Goal: Task Accomplishment & Management: Manage account settings

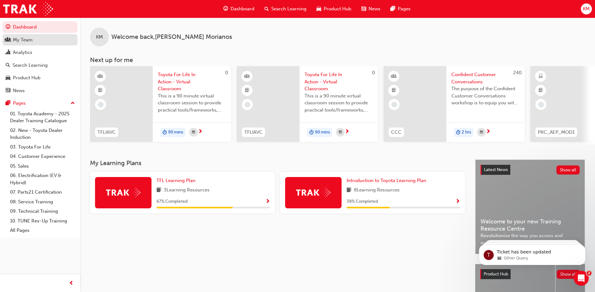
click at [20, 39] on div "My Team" at bounding box center [23, 39] width 20 height 7
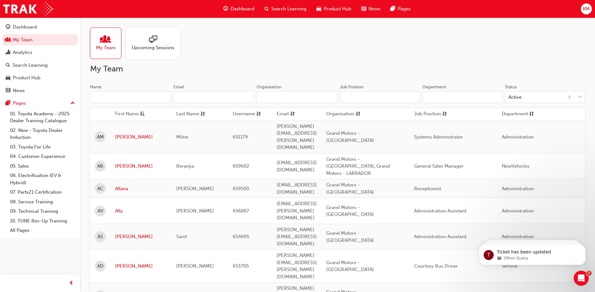
click at [108, 99] on input "Name" at bounding box center [130, 97] width 81 height 12
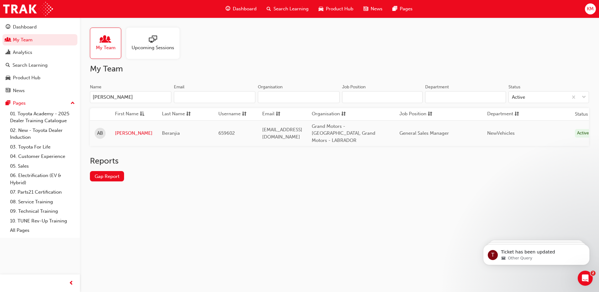
type input "[PERSON_NAME]"
drag, startPoint x: 118, startPoint y: 126, endPoint x: 118, endPoint y: 129, distance: 3.5
click at [118, 127] on td "[PERSON_NAME]" at bounding box center [133, 133] width 47 height 26
click at [118, 130] on link "[PERSON_NAME]" at bounding box center [134, 133] width 38 height 7
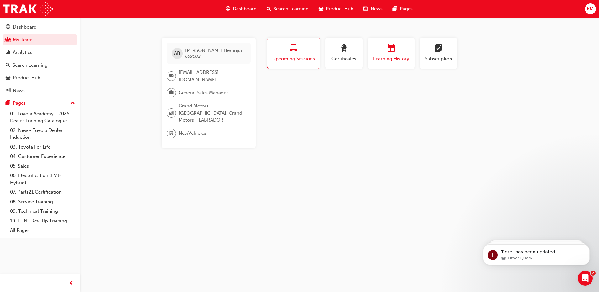
click at [388, 54] on div "button" at bounding box center [392, 50] width 38 height 10
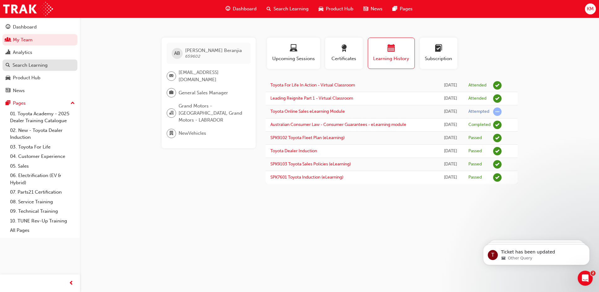
click at [37, 68] on div "Search Learning" at bounding box center [30, 65] width 35 height 7
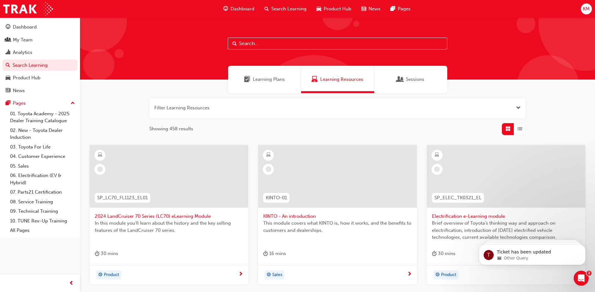
click at [269, 78] on span "Learning Plans" at bounding box center [269, 79] width 32 height 7
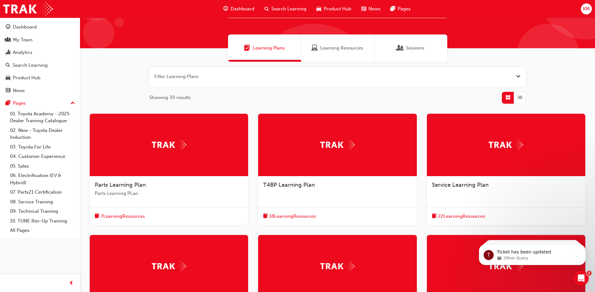
scroll to position [63, 0]
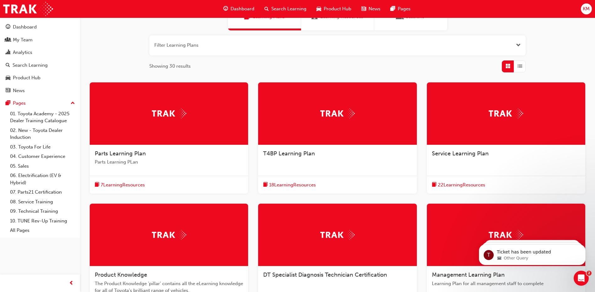
click at [479, 218] on div at bounding box center [506, 235] width 158 height 63
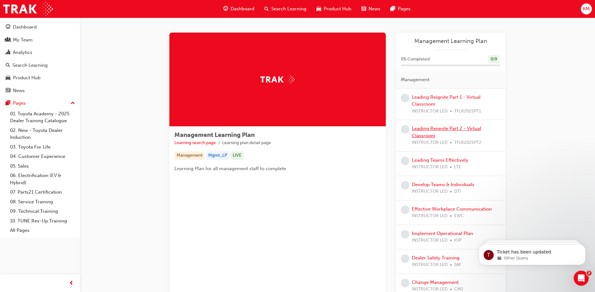
click at [454, 131] on link "Leading Reignite Part 2 - Virtual Classroom" at bounding box center [446, 132] width 69 height 13
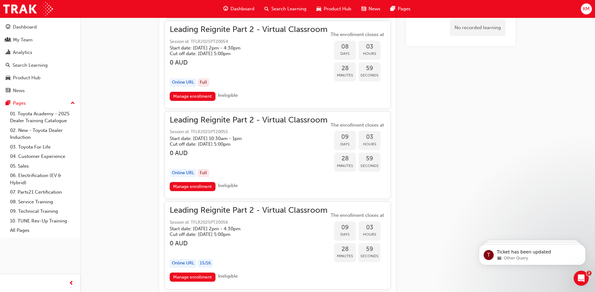
scroll to position [1310, 0]
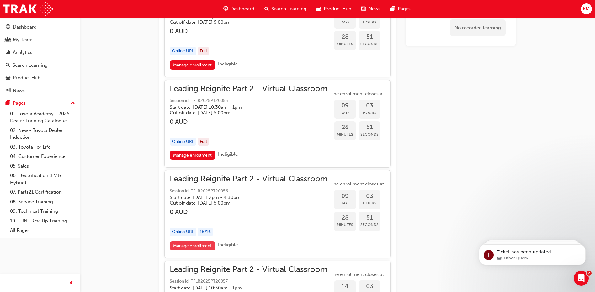
click at [200, 246] on link "Manage enrollment" at bounding box center [193, 245] width 46 height 9
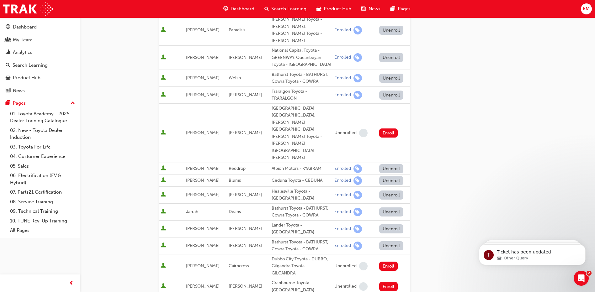
scroll to position [251, 0]
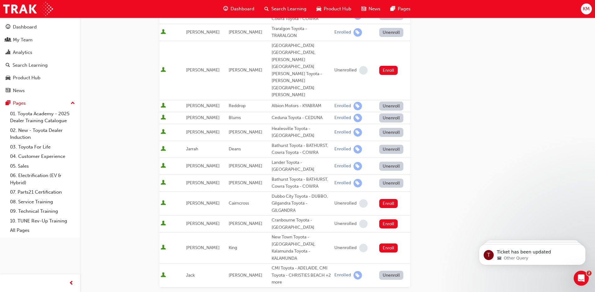
type input "ber"
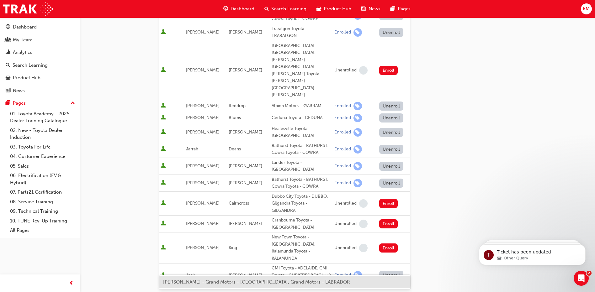
click at [205, 282] on span "[PERSON_NAME] - Grand Motors - [GEOGRAPHIC_DATA], Grand Motors - LABRADOR" at bounding box center [256, 282] width 187 height 6
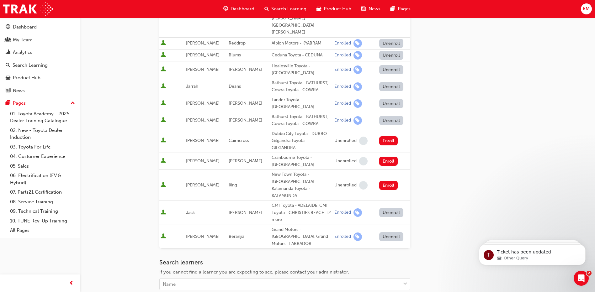
scroll to position [345, 0]
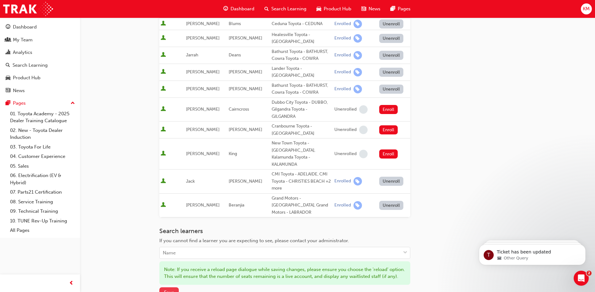
click at [172, 290] on span "Save" at bounding box center [169, 293] width 10 height 6
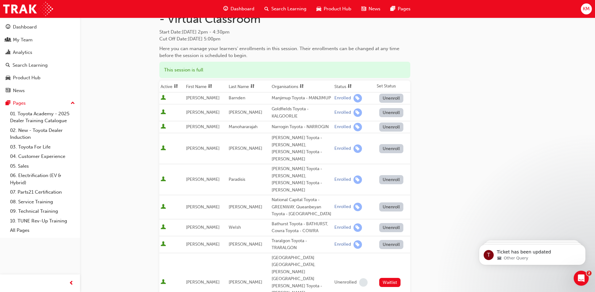
scroll to position [0, 0]
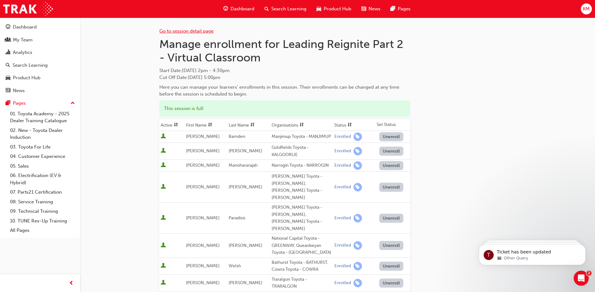
click at [187, 31] on link "Go to session detail page" at bounding box center [186, 31] width 54 height 6
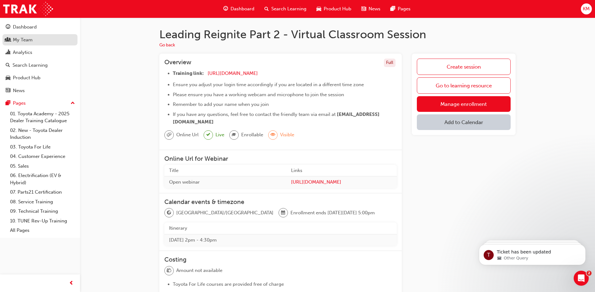
click at [29, 40] on div "My Team" at bounding box center [23, 39] width 20 height 7
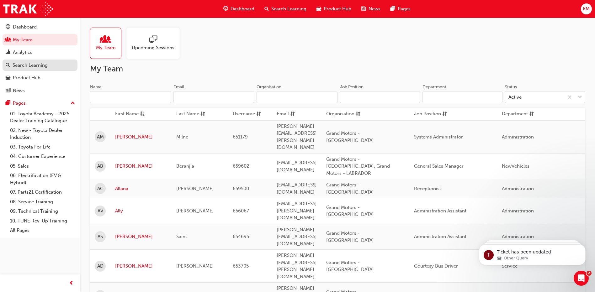
click at [40, 65] on div "Search Learning" at bounding box center [30, 65] width 35 height 7
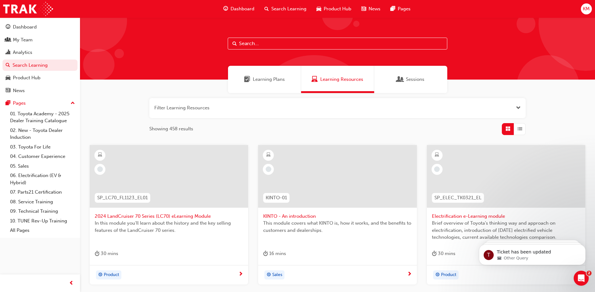
click at [281, 79] on span "Learning Plans" at bounding box center [269, 79] width 32 height 7
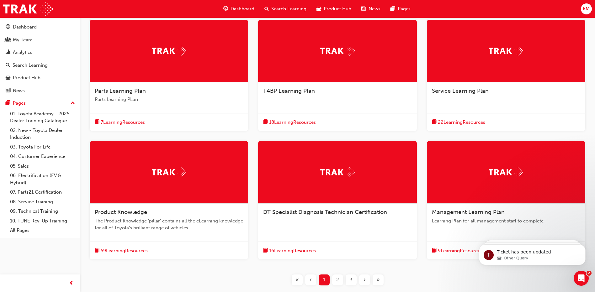
scroll to position [138, 0]
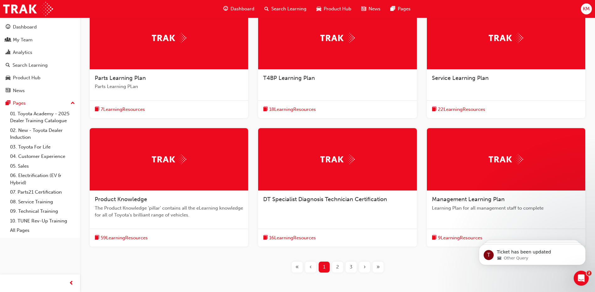
click at [336, 266] on span "2" at bounding box center [337, 267] width 3 height 7
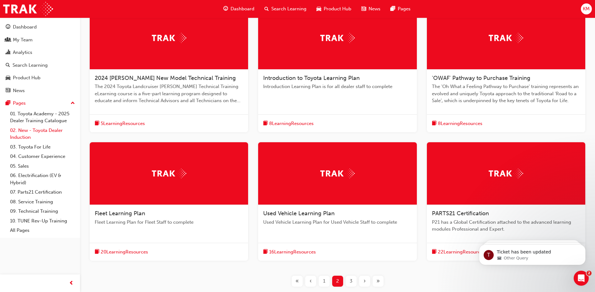
click at [46, 130] on link "02. New - Toyota Dealer Induction" at bounding box center [43, 134] width 70 height 17
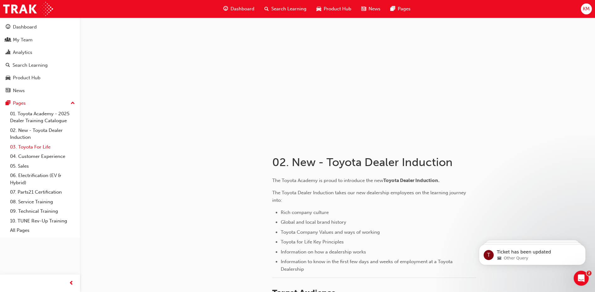
click at [34, 146] on link "03. Toyota For Life" at bounding box center [43, 147] width 70 height 10
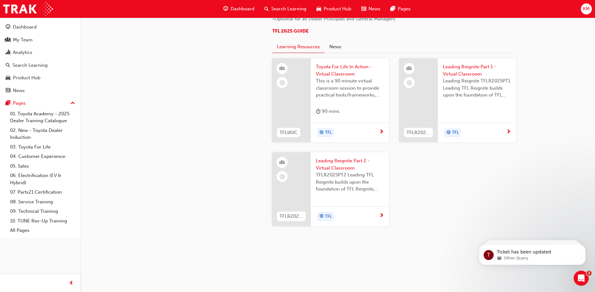
scroll to position [660, 0]
click at [336, 67] on span "Toyota For Life In Action - Virtual Classroom" at bounding box center [350, 70] width 68 height 14
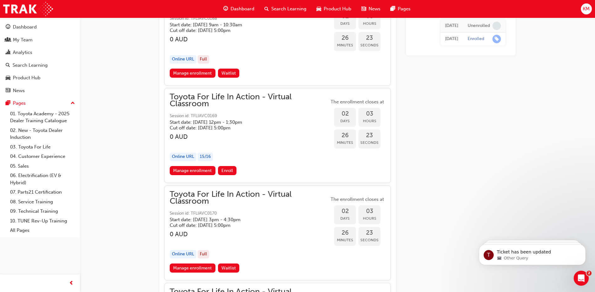
scroll to position [1064, 0]
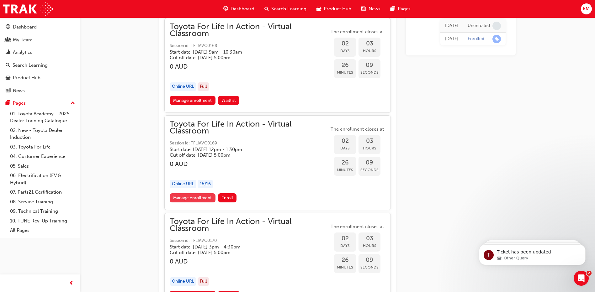
click at [191, 198] on link "Manage enrollment" at bounding box center [193, 197] width 46 height 9
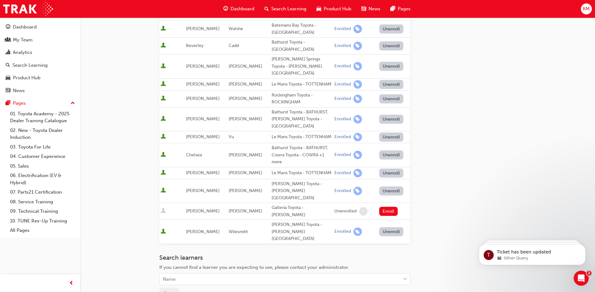
scroll to position [213, 0]
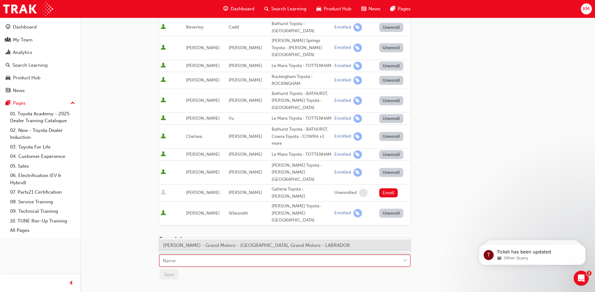
click at [206, 255] on div "Name" at bounding box center [280, 260] width 241 height 11
type input "abr"
click at [192, 246] on span "[PERSON_NAME] - Grand Motors - [GEOGRAPHIC_DATA]" at bounding box center [225, 246] width 125 height 6
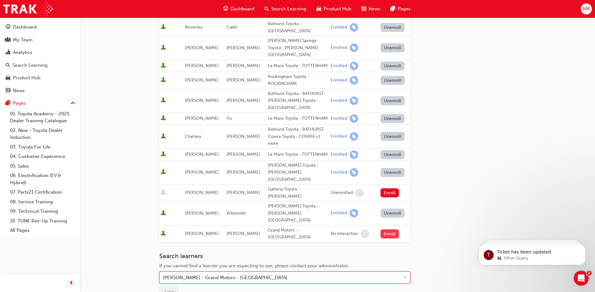
click at [391, 229] on button "Enroll" at bounding box center [389, 233] width 19 height 9
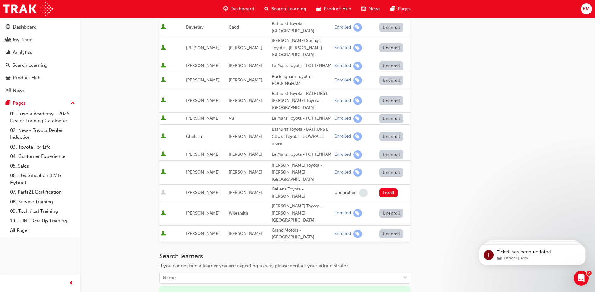
scroll to position [299, 0]
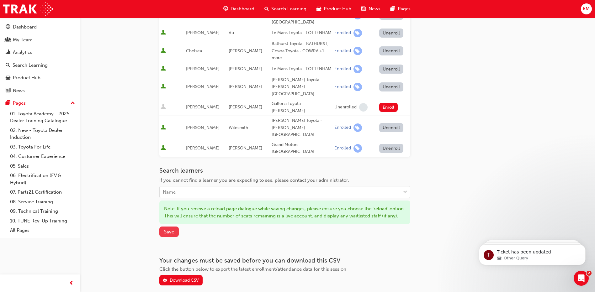
click at [172, 229] on span "Save" at bounding box center [169, 232] width 10 height 6
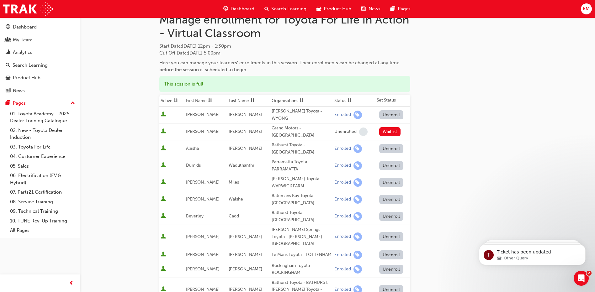
scroll to position [5, 0]
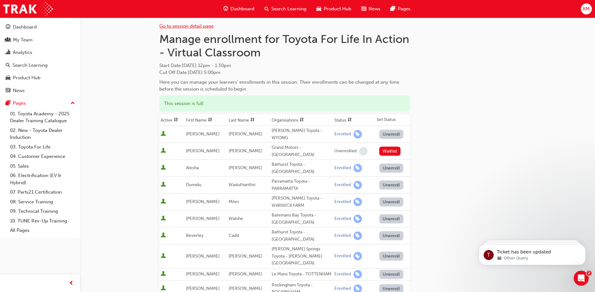
click at [198, 27] on link "Go to session detail page" at bounding box center [186, 26] width 54 height 6
